Goal: Task Accomplishment & Management: Manage account settings

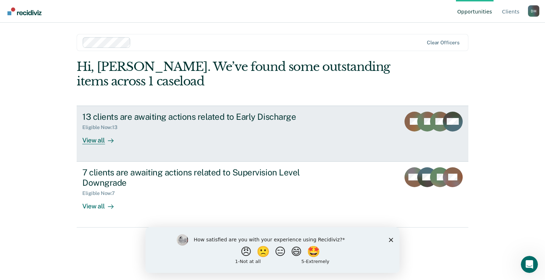
click at [100, 138] on div "View all" at bounding box center [102, 138] width 40 height 14
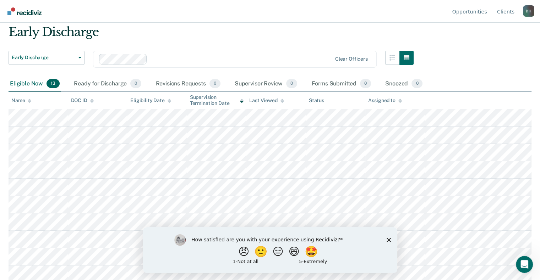
scroll to position [71, 0]
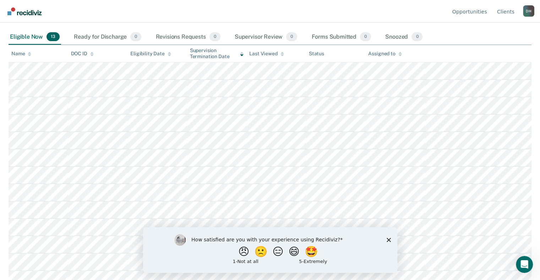
click at [388, 241] on icon "Close survey" at bounding box center [388, 240] width 4 height 4
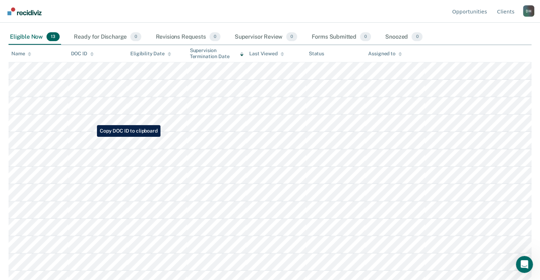
scroll to position [35, 0]
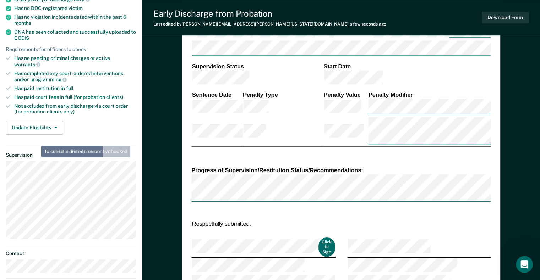
scroll to position [177, 0]
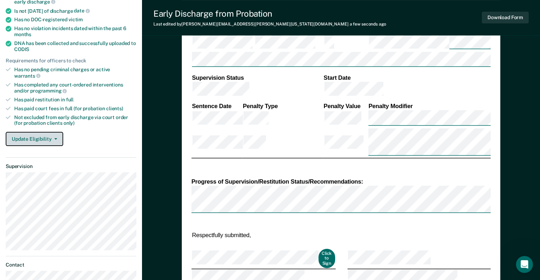
click at [38, 132] on button "Update Eligibility" at bounding box center [34, 139] width 57 height 14
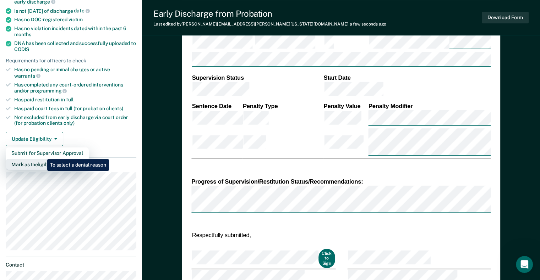
click at [42, 159] on button "Mark as Ineligible" at bounding box center [47, 164] width 83 height 11
type textarea "x"
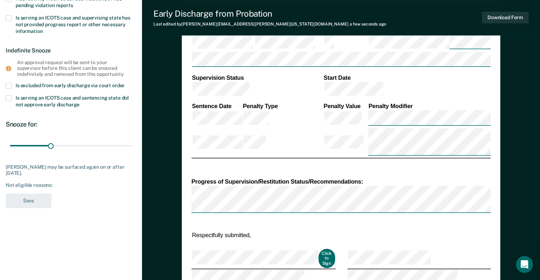
scroll to position [0, 0]
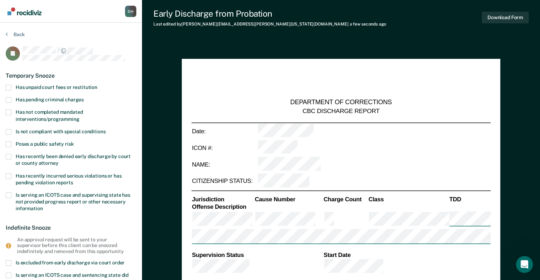
click at [9, 87] on span at bounding box center [9, 88] width 6 height 6
click at [97, 85] on input "Has unpaid court fees or restitution" at bounding box center [97, 85] width 0 height 0
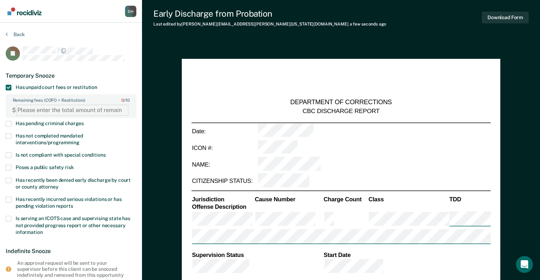
click at [19, 111] on FEESReasonInput "Remaining fees (COFO + Restitution): 0 / 10" at bounding box center [72, 110] width 112 height 11
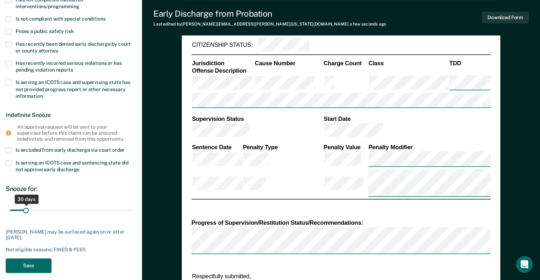
scroll to position [177, 0]
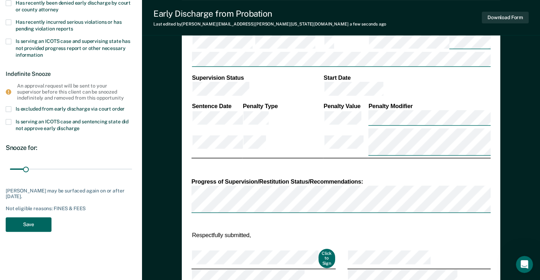
type FEESReasonInput "225.76"
click at [25, 225] on button "Save" at bounding box center [29, 224] width 46 height 15
type textarea "x"
